Goal: Transaction & Acquisition: Purchase product/service

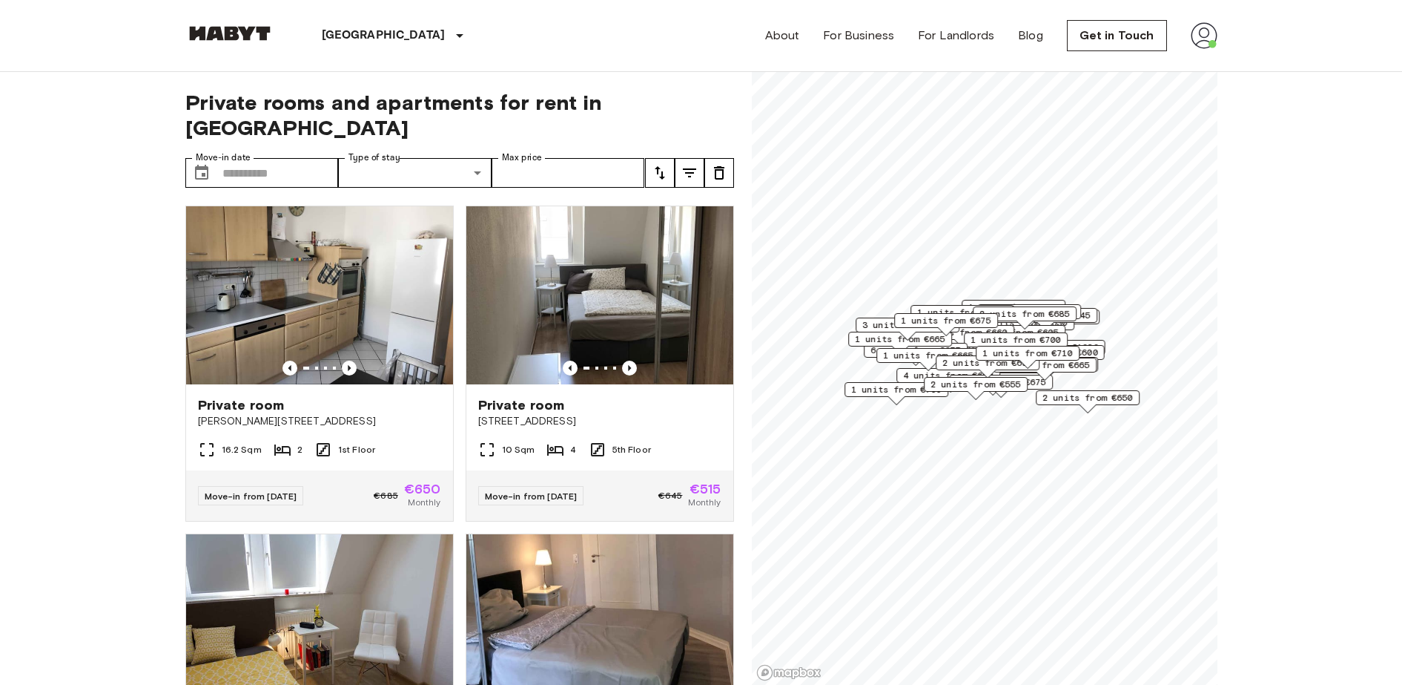
click at [1202, 41] on img at bounding box center [1204, 35] width 27 height 27
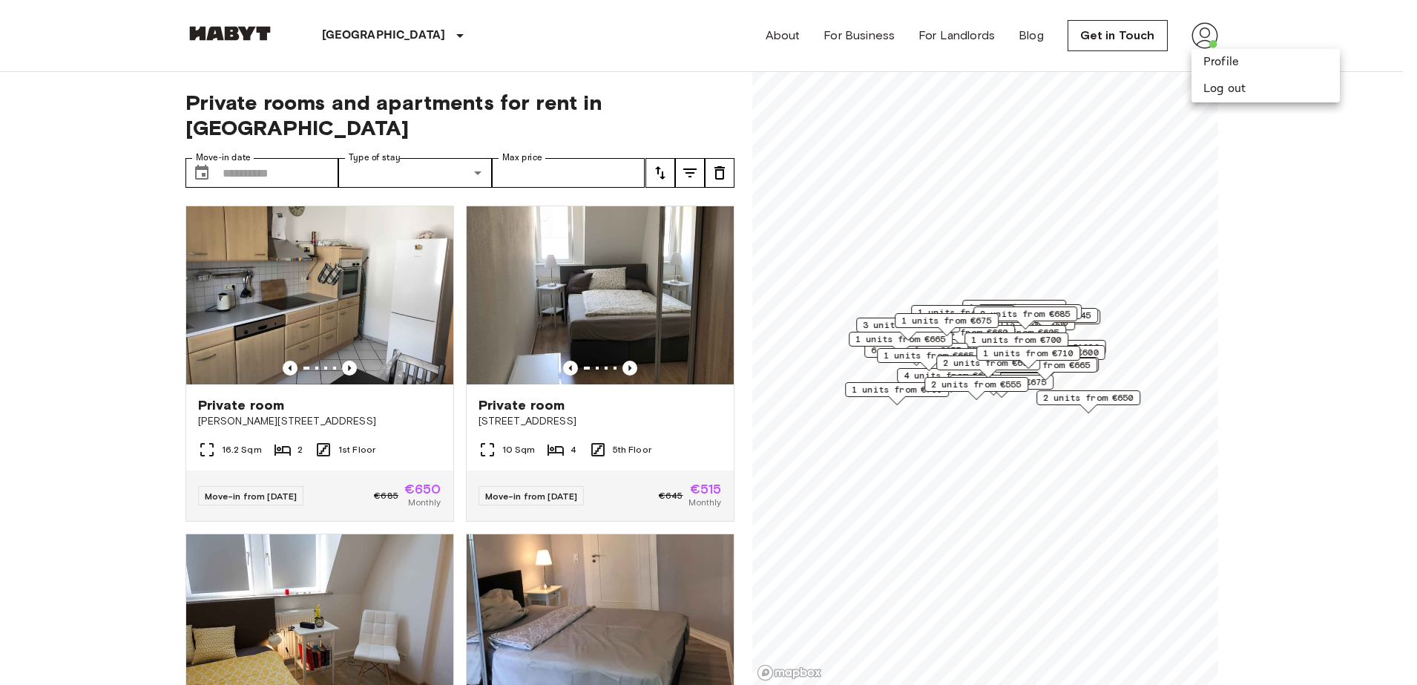
click at [1325, 215] on div at bounding box center [708, 342] width 1417 height 685
